Goal: Task Accomplishment & Management: Complete application form

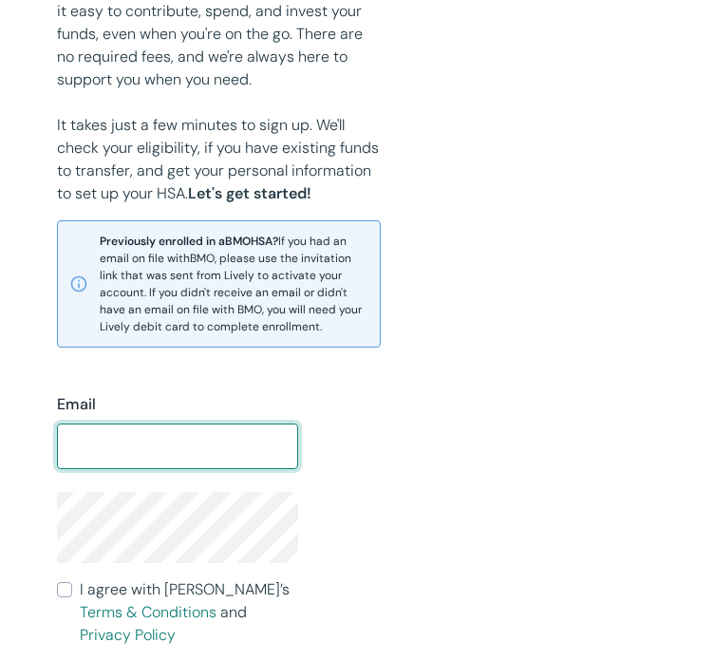
scroll to position [305, 0]
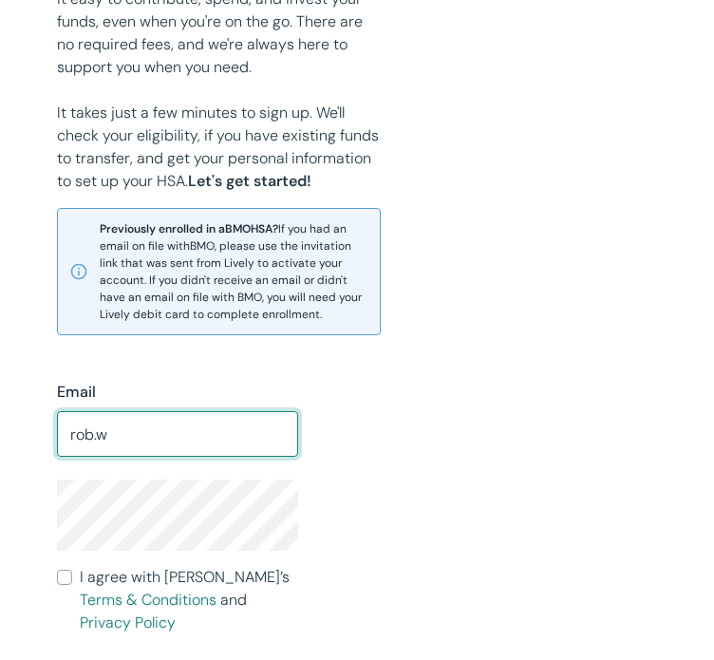
type input "[EMAIL_ADDRESS][DOMAIN_NAME]"
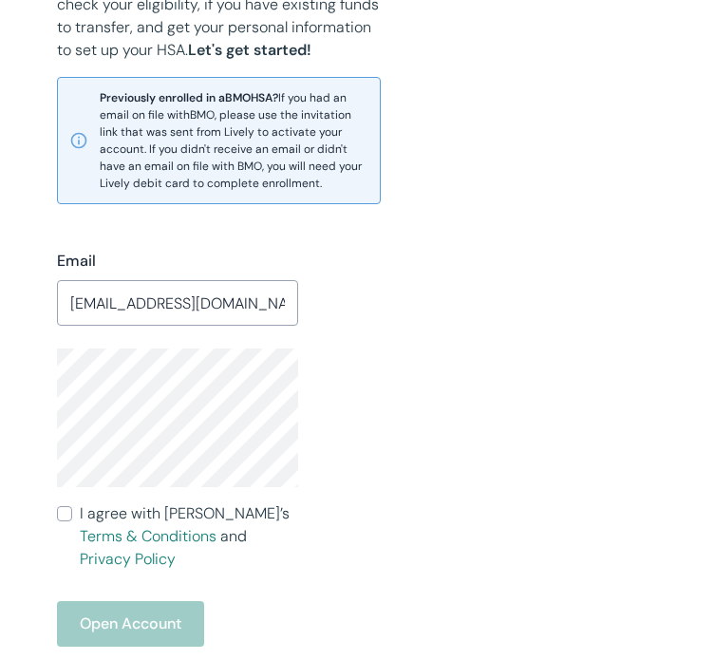
scroll to position [439, 0]
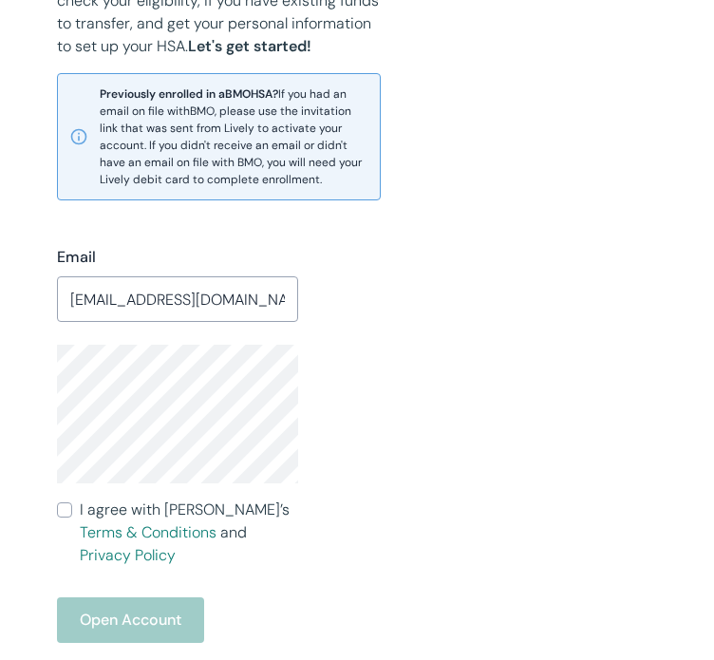
click at [57, 508] on input "I agree with Lively’s Terms & Conditions and Privacy Policy" at bounding box center [64, 509] width 15 height 15
checkbox input "true"
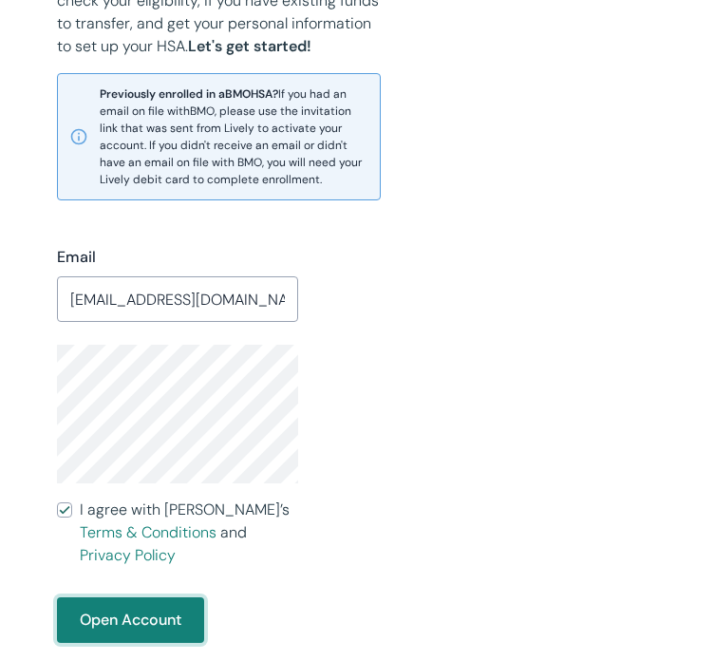
click at [108, 611] on button "Open Account" at bounding box center [130, 620] width 147 height 46
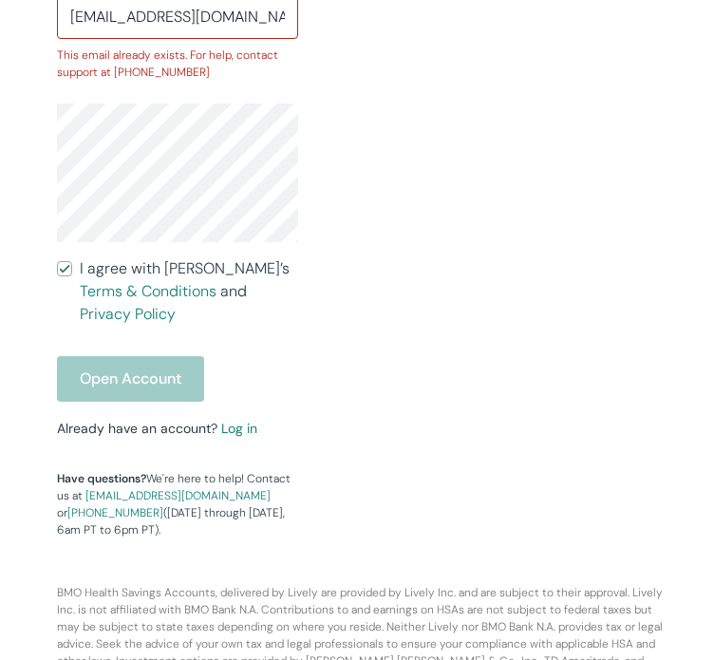
scroll to position [748, 0]
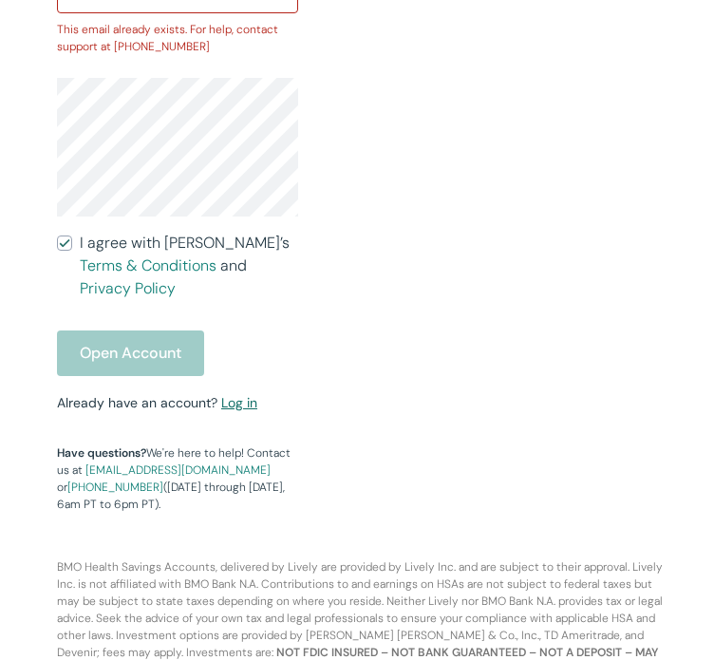
click at [242, 394] on link "Log in" at bounding box center [239, 402] width 36 height 17
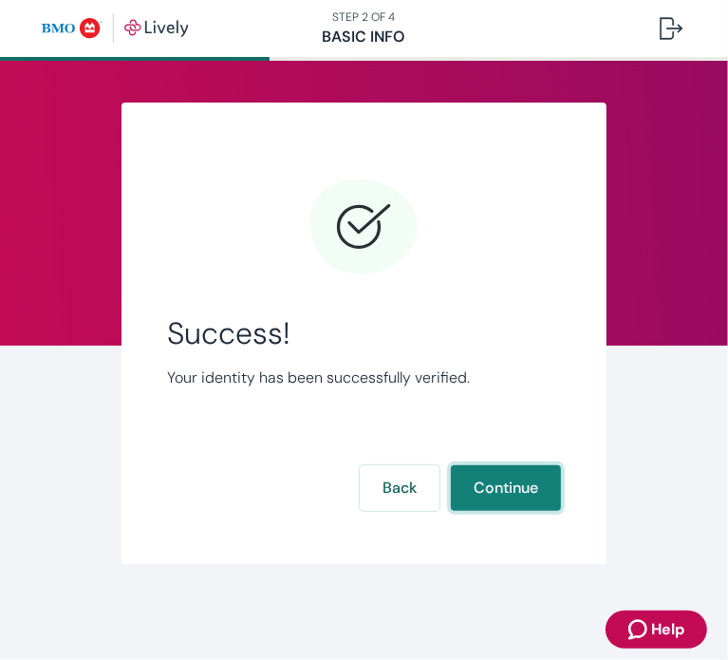
click at [511, 483] on button "Continue" at bounding box center [506, 488] width 110 height 46
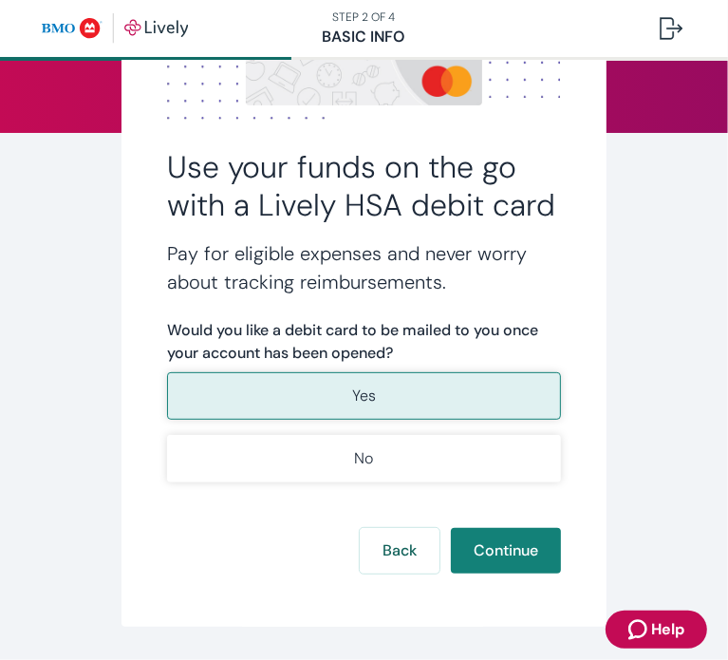
scroll to position [215, 0]
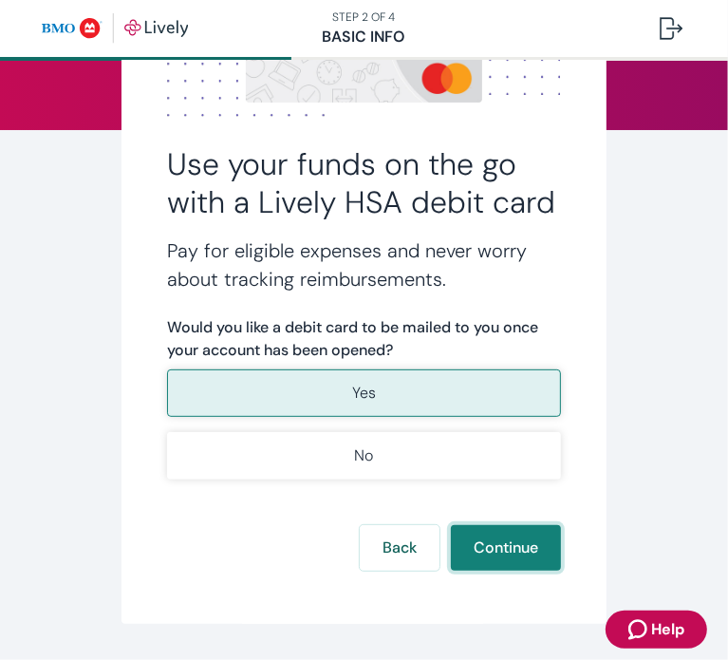
click at [483, 570] on button "Continue" at bounding box center [506, 548] width 110 height 46
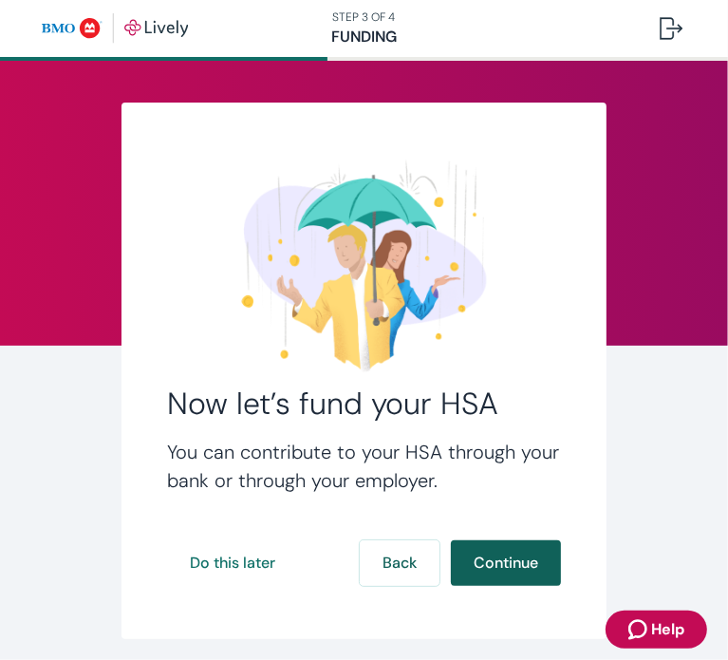
click at [482, 565] on button "Continue" at bounding box center [506, 563] width 110 height 46
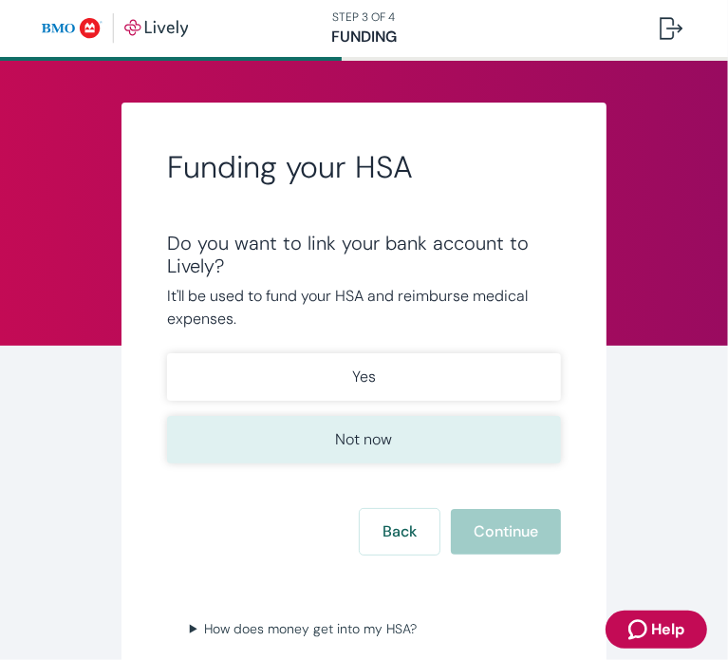
click at [353, 447] on p "Not now" at bounding box center [363, 439] width 57 height 23
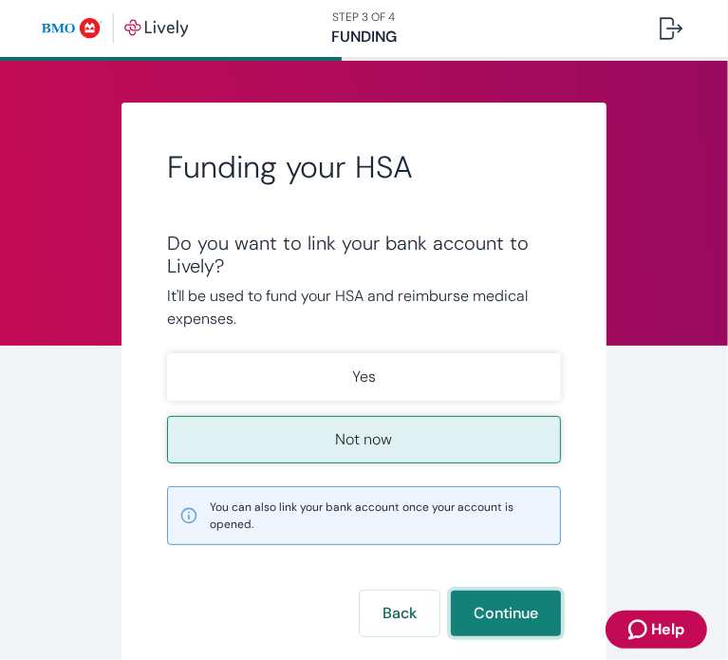
click at [486, 601] on button "Continue" at bounding box center [506, 613] width 110 height 46
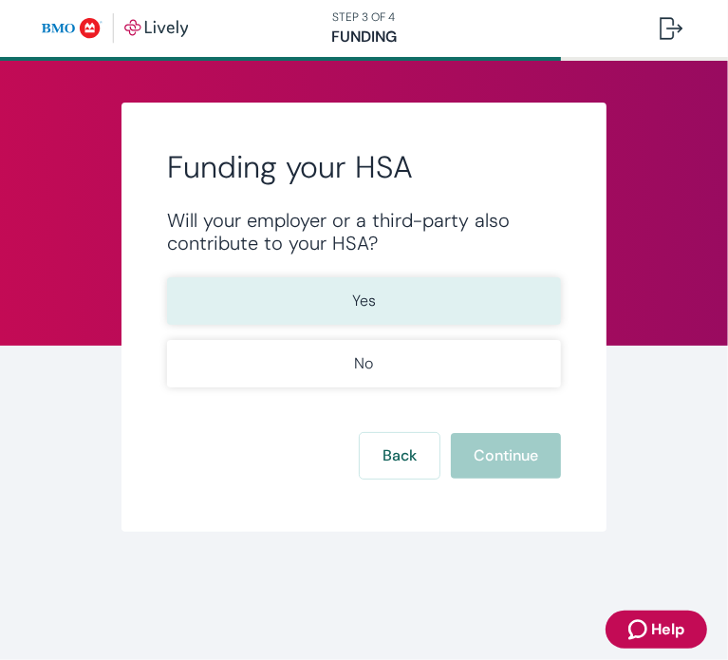
click at [277, 291] on button "Yes" at bounding box center [364, 300] width 394 height 47
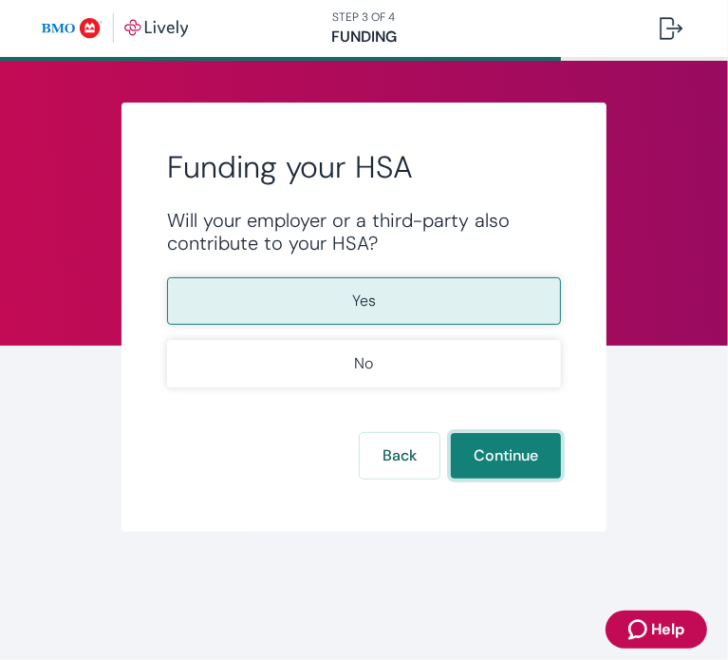
click at [499, 461] on button "Continue" at bounding box center [506, 456] width 110 height 46
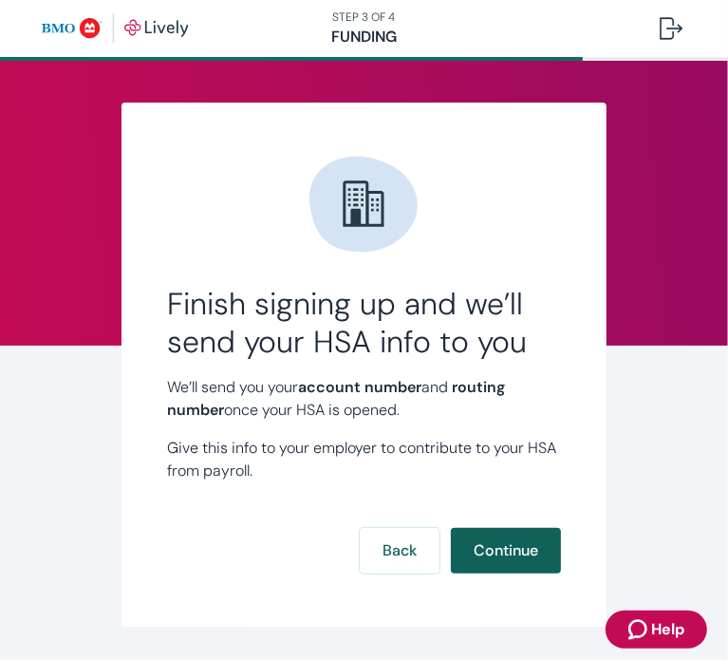
click at [503, 547] on button "Continue" at bounding box center [506, 551] width 110 height 46
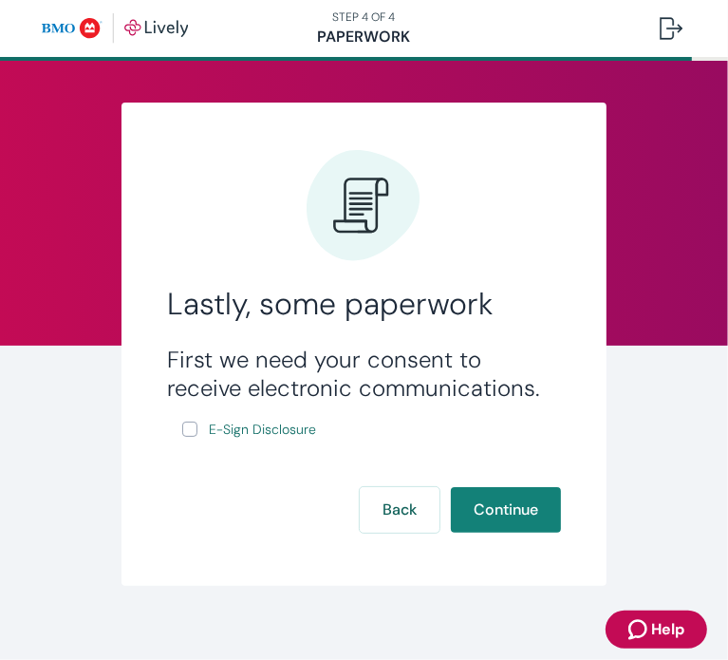
click at [185, 426] on input "E-Sign Disclosure" at bounding box center [189, 428] width 15 height 15
checkbox input "true"
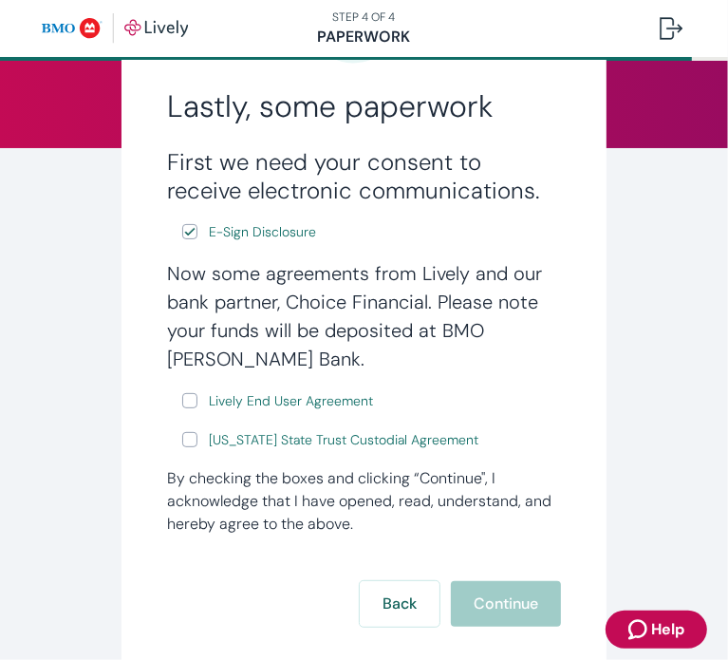
scroll to position [199, 0]
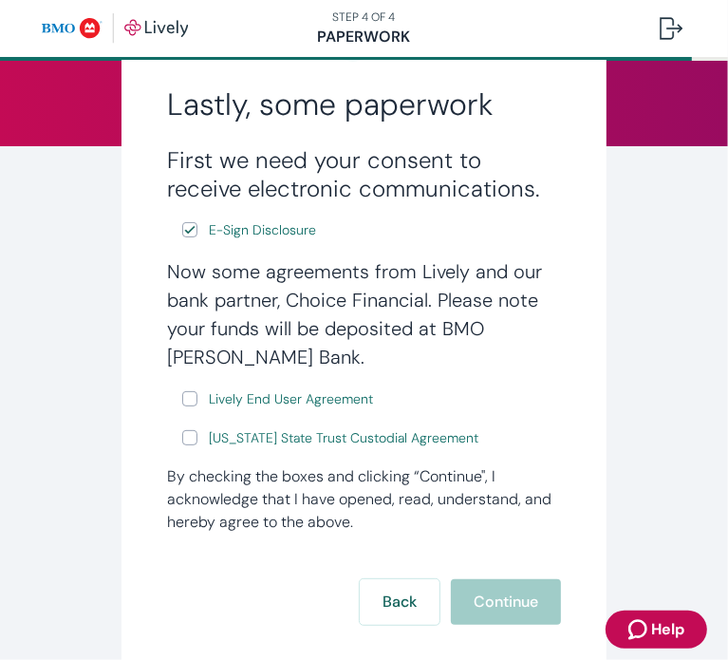
click at [192, 397] on input "Lively End User Agreement" at bounding box center [189, 398] width 15 height 15
checkbox input "true"
click at [188, 442] on input "[US_STATE] State Trust Custodial Agreement" at bounding box center [189, 437] width 15 height 15
checkbox input "true"
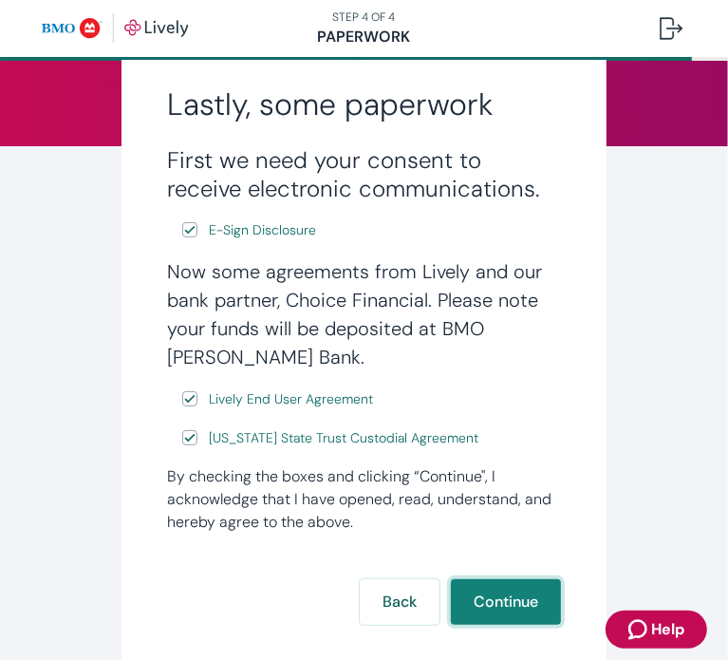
click at [503, 590] on button "Continue" at bounding box center [506, 602] width 110 height 46
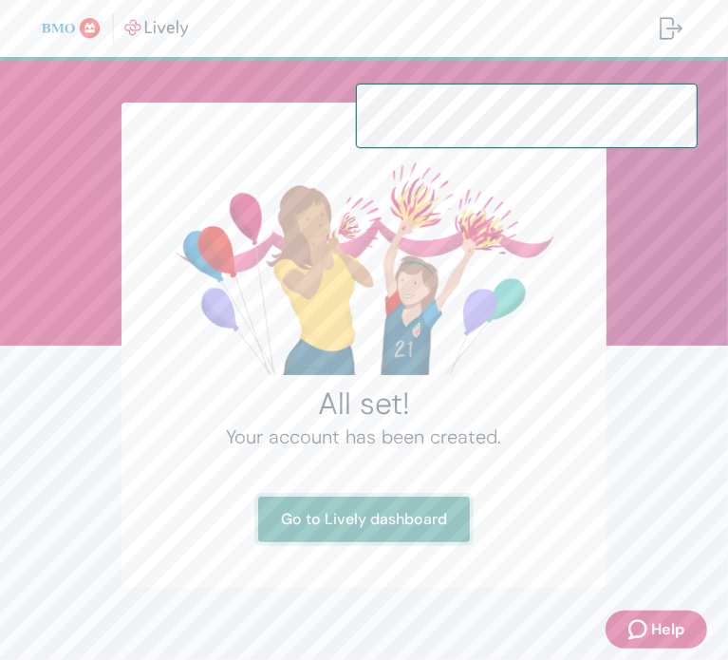
click at [355, 496] on link "Go to Lively dashboard" at bounding box center [364, 519] width 212 height 46
